Goal: Information Seeking & Learning: Check status

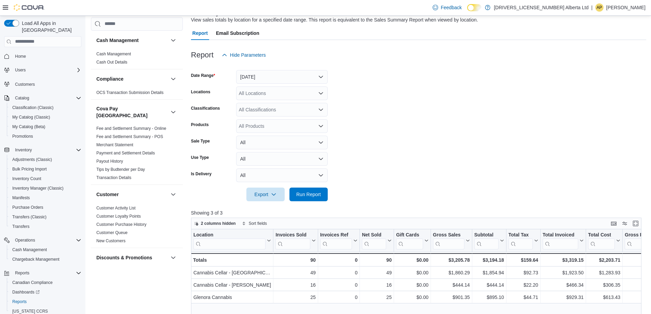
scroll to position [68, 0]
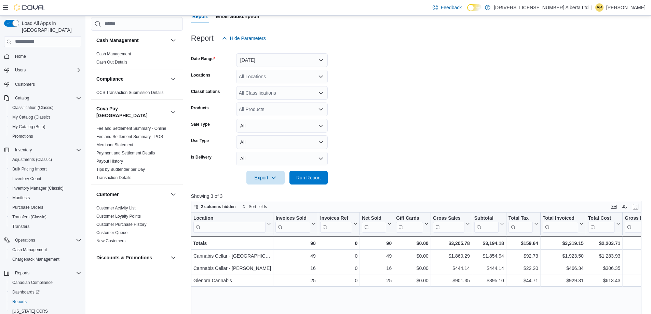
drag, startPoint x: 392, startPoint y: 133, endPoint x: 354, endPoint y: 162, distance: 47.6
click at [391, 133] on form "Date Range [DATE] Locations All Locations Classifications All Classifications P…" at bounding box center [418, 114] width 455 height 139
click at [315, 179] on span "Run Report" at bounding box center [308, 177] width 25 height 7
click at [424, 116] on form "Date Range [DATE] Locations All Locations Classifications All Classifications P…" at bounding box center [418, 114] width 455 height 139
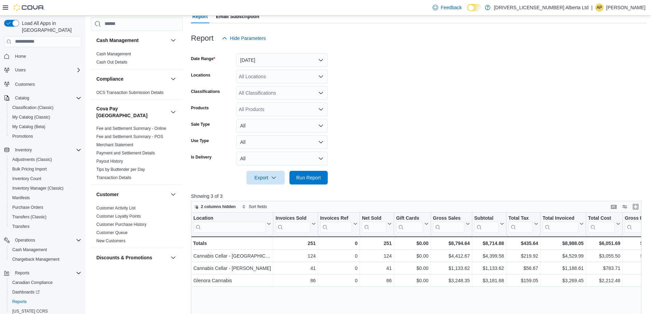
click at [424, 116] on form "Date Range [DATE] Locations All Locations Classifications All Classifications P…" at bounding box center [418, 114] width 455 height 139
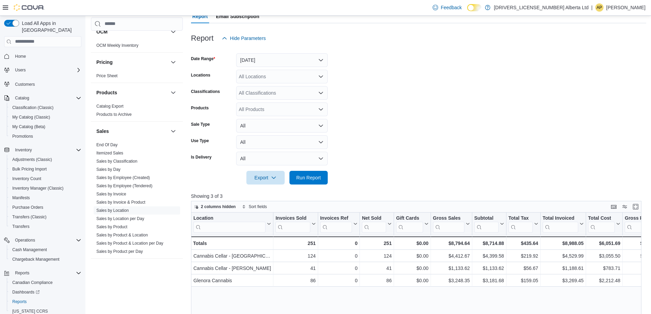
scroll to position [478, 0]
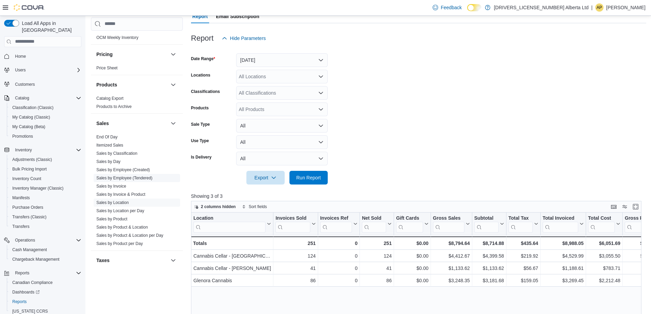
click at [137, 176] on link "Sales by Employee (Tendered)" at bounding box center [124, 178] width 56 height 5
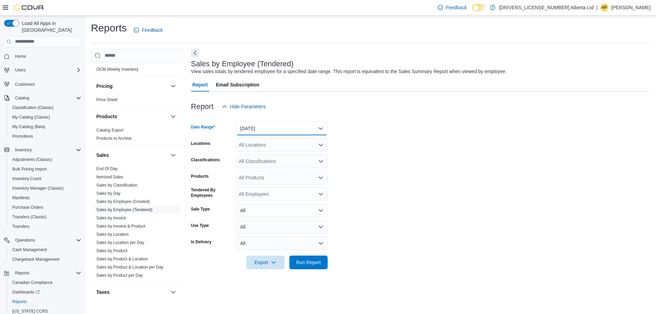
click at [301, 124] on button "[DATE]" at bounding box center [282, 129] width 92 height 14
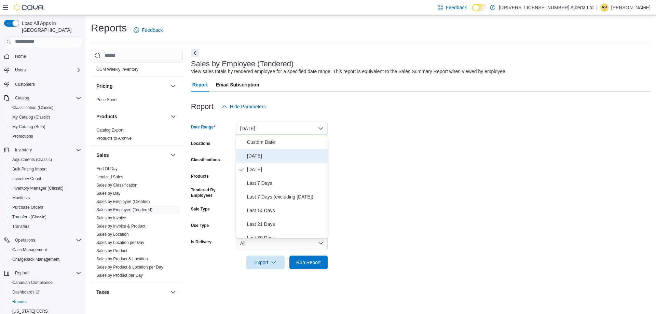
click at [264, 153] on span "[DATE]" at bounding box center [286, 156] width 78 height 8
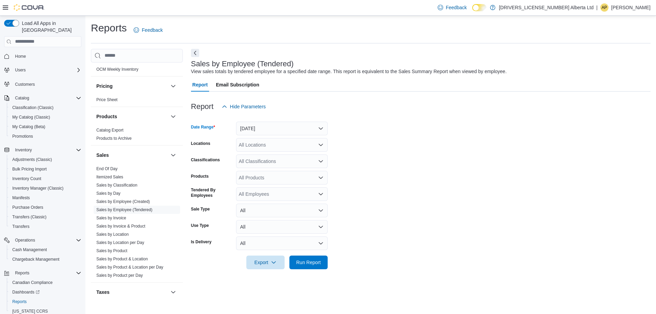
click at [367, 174] on form "Date Range [DATE] Locations All Locations Classifications All Classifications P…" at bounding box center [420, 191] width 459 height 156
click at [306, 270] on div at bounding box center [420, 273] width 459 height 8
click at [306, 264] on span "Run Report" at bounding box center [308, 262] width 25 height 7
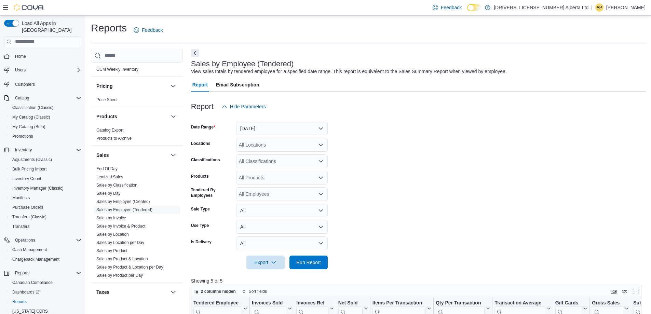
click at [406, 177] on form "Date Range [DATE] Locations All Locations Classifications All Classifications P…" at bounding box center [418, 191] width 455 height 156
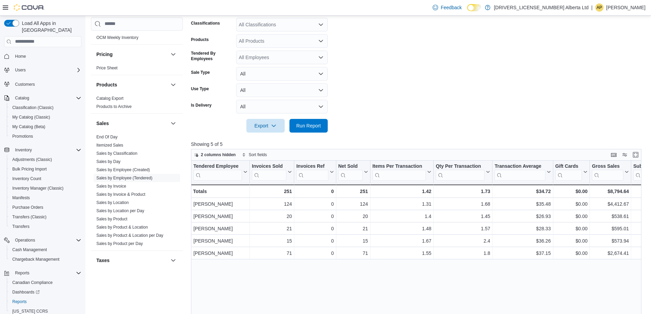
click at [434, 89] on form "Date Range [DATE] Locations All Locations Classifications All Classifications P…" at bounding box center [418, 55] width 455 height 156
click at [433, 89] on form "Date Range [DATE] Locations All Locations Classifications All Classifications P…" at bounding box center [418, 55] width 455 height 156
